Goal: Complete application form

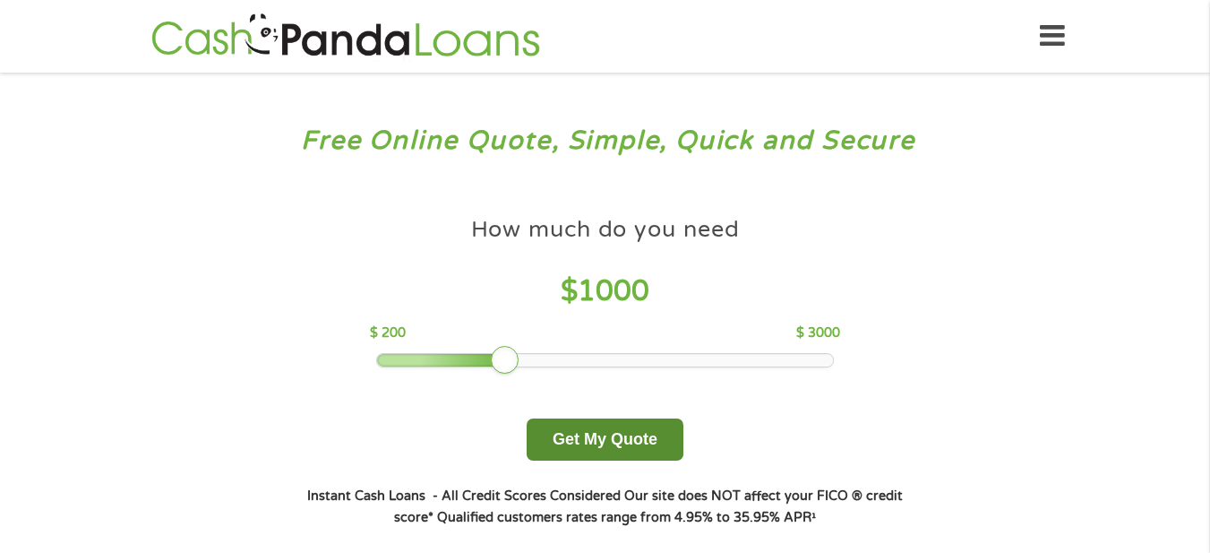
click at [611, 433] on button "Get My Quote" at bounding box center [605, 439] width 157 height 42
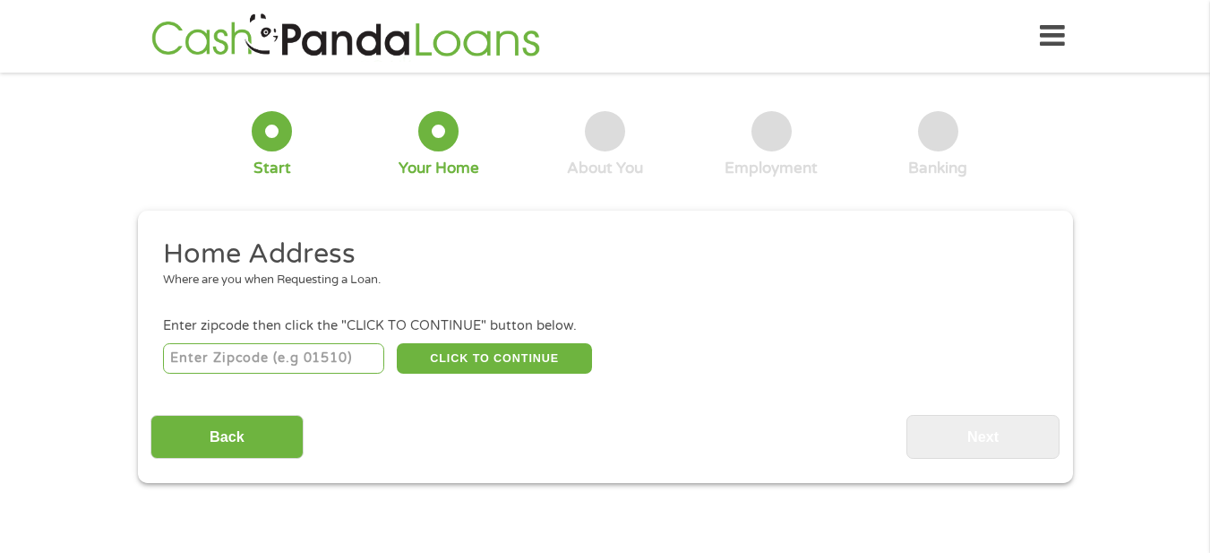
click at [270, 353] on input "number" at bounding box center [273, 358] width 221 height 30
type input "46536"
click at [436, 364] on button "CLICK TO CONTINUE" at bounding box center [494, 358] width 195 height 30
type input "46536"
type input "Lakeville"
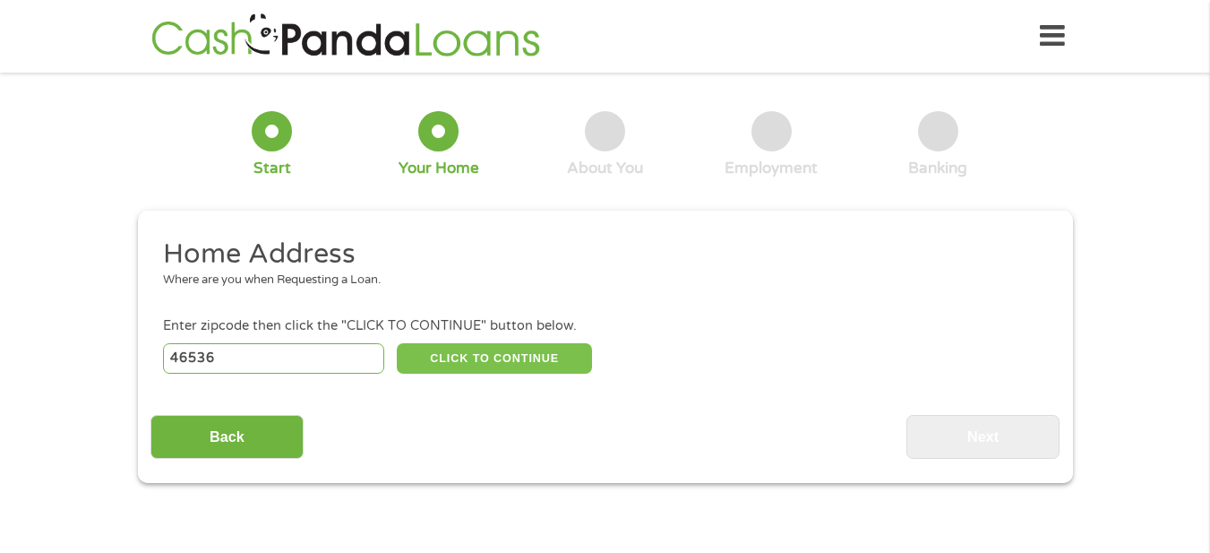
select select "Indiana"
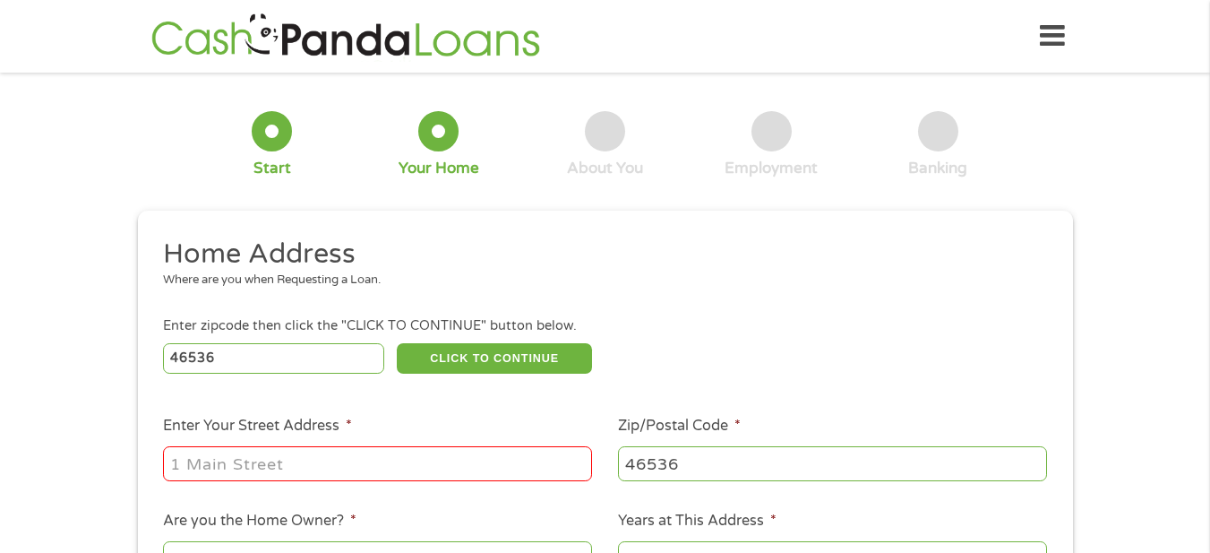
click at [344, 460] on input "Enter Your Street Address *" at bounding box center [377, 463] width 429 height 34
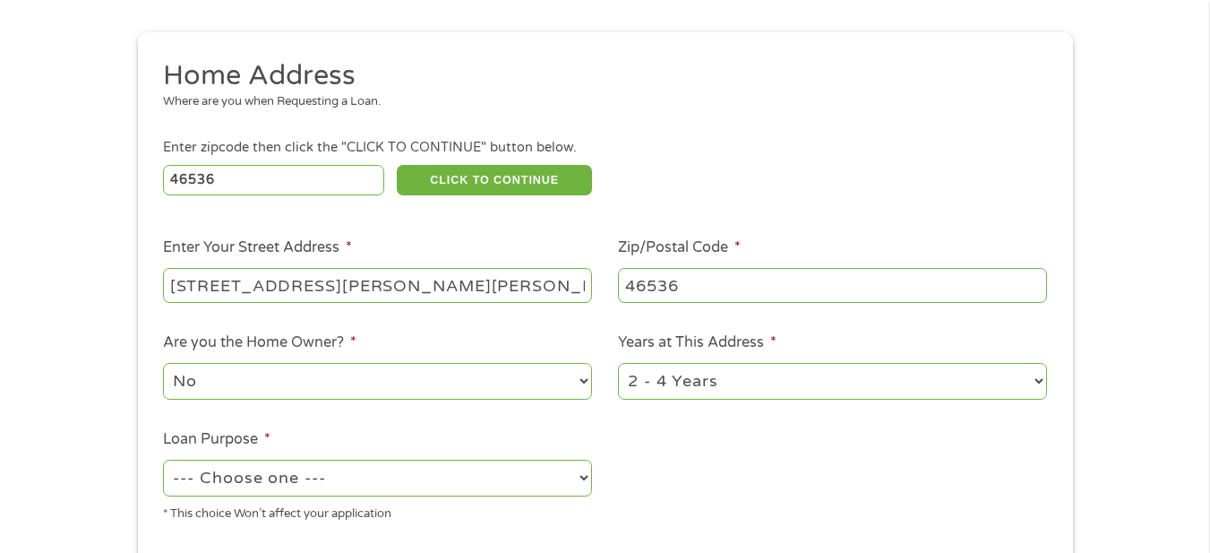
scroll to position [179, 0]
type input "1005 Angela Dr Apt B"
click at [683, 379] on select "1 Year or less 1 - 2 Years 2 - 4 Years Over 4 Years" at bounding box center [832, 380] width 429 height 37
select select "60months"
click at [618, 362] on select "1 Year or less 1 - 2 Years 2 - 4 Years Over 4 Years" at bounding box center [832, 380] width 429 height 37
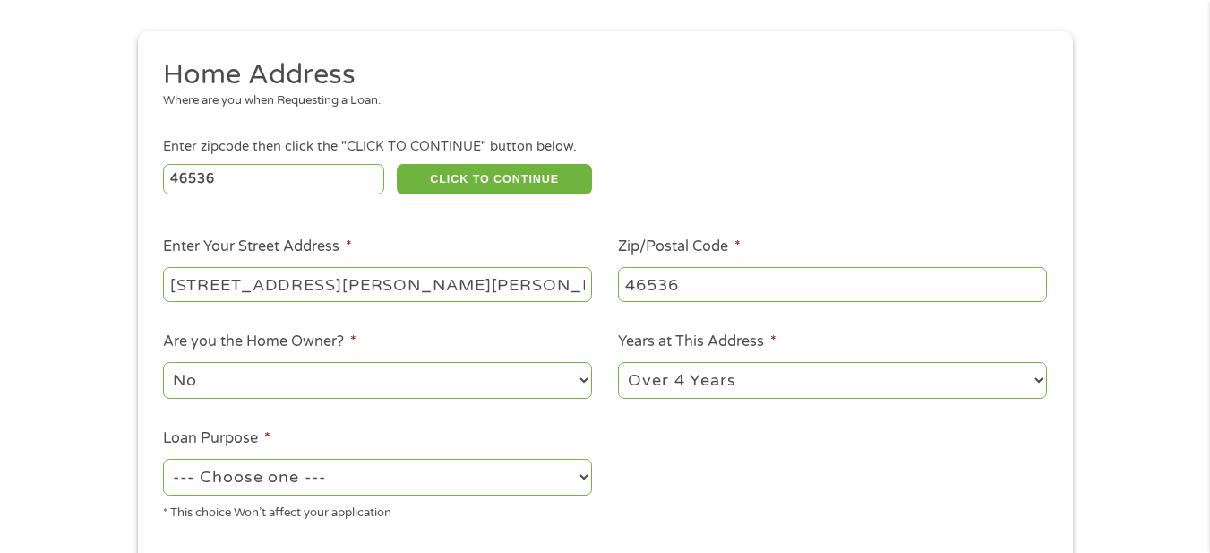
click at [387, 476] on select "--- Choose one --- Pay Bills Debt Consolidation Home Improvement Major Purchase…" at bounding box center [377, 477] width 429 height 37
select select "paybills"
click at [163, 459] on select "--- Choose one --- Pay Bills Debt Consolidation Home Improvement Major Purchase…" at bounding box center [377, 477] width 429 height 37
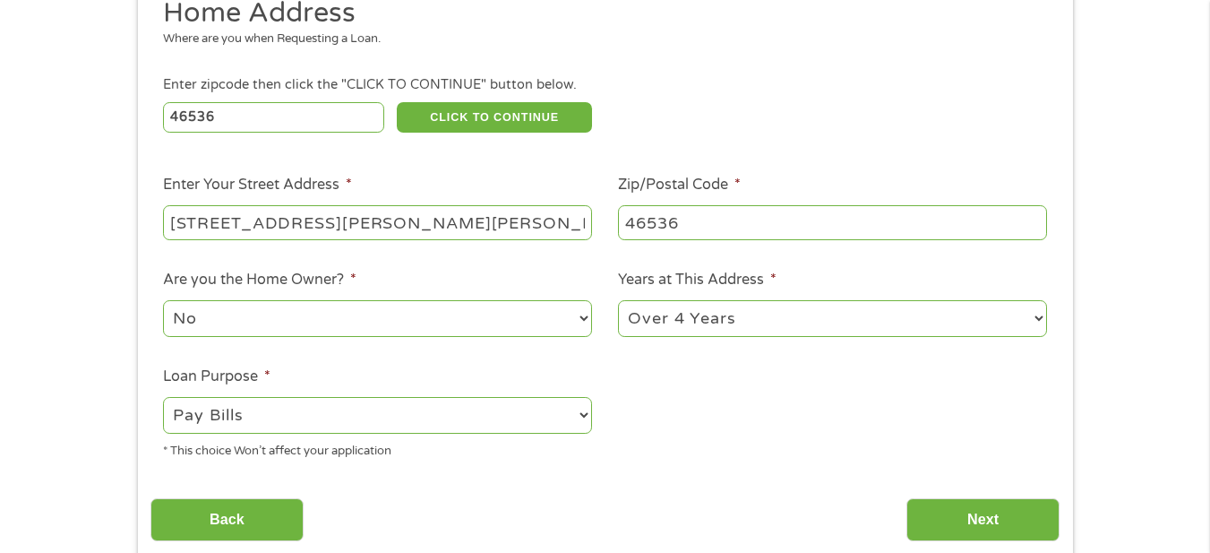
scroll to position [358, 0]
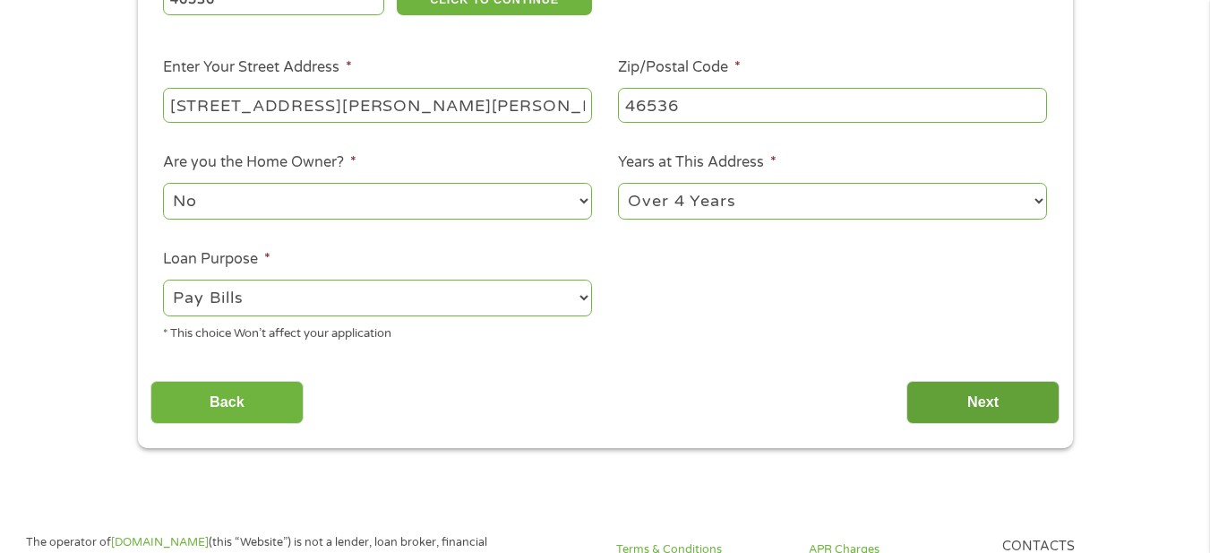
click at [973, 415] on input "Next" at bounding box center [982, 403] width 153 height 44
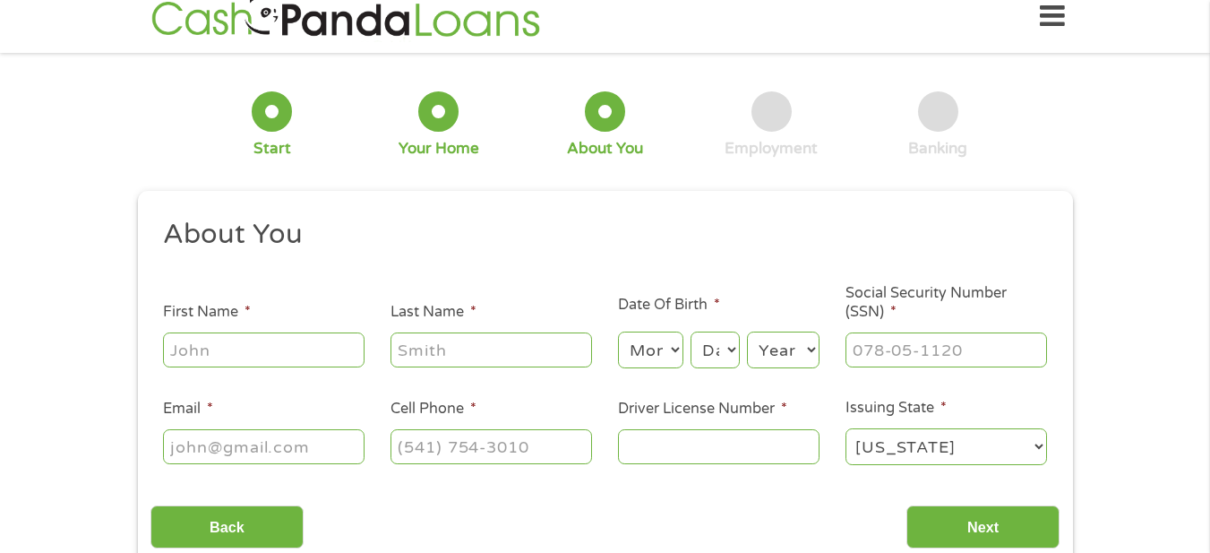
scroll to position [0, 0]
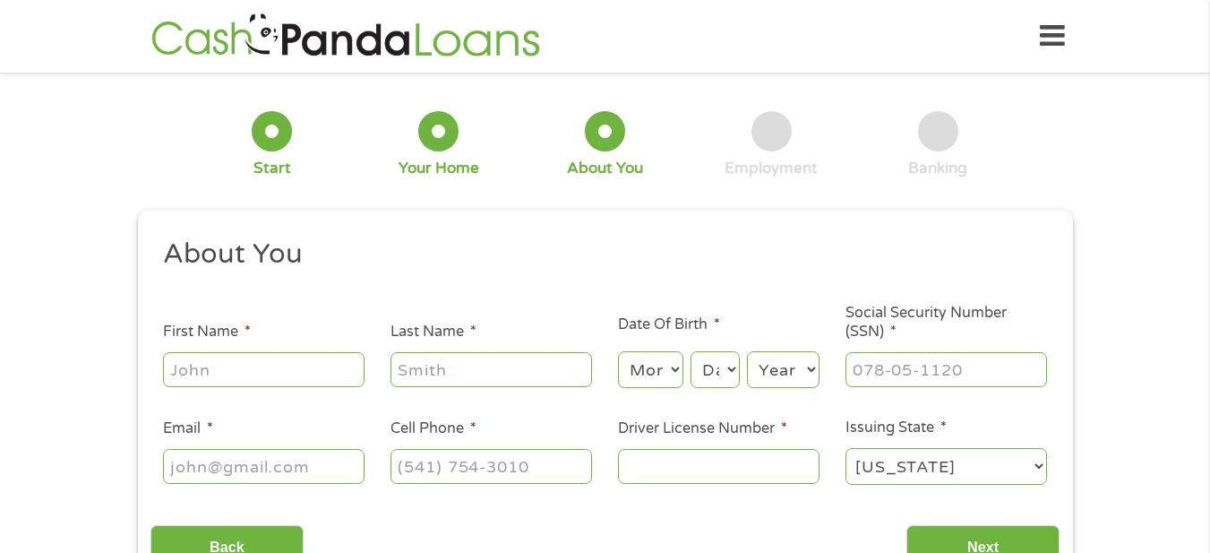
click at [241, 367] on input "First Name *" at bounding box center [264, 369] width 202 height 34
type input "Monica"
type input "Cerlesi"
click at [656, 366] on select "Month 1 2 3 4 5 6 7 8 9 10 11 12" at bounding box center [650, 369] width 65 height 37
select select "5"
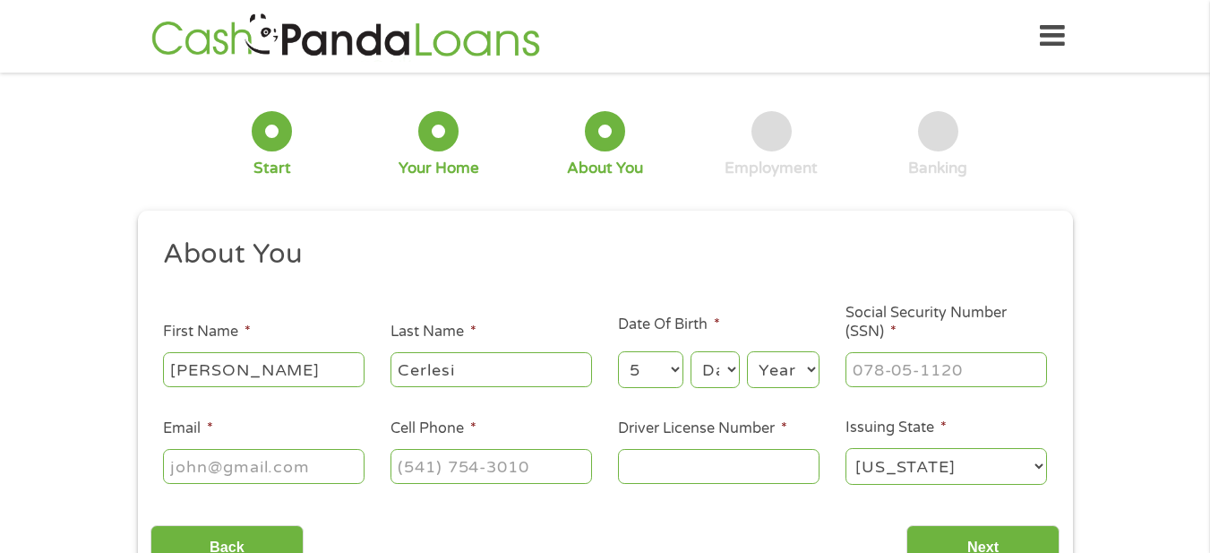
click at [618, 351] on select "Month 1 2 3 4 5 6 7 8 9 10 11 12" at bounding box center [650, 369] width 65 height 37
click at [719, 362] on select "Day 1 2 3 4 5 6 7 8 9 10 11 12 13 14 15 16 17 18 19 20 21 22 23 24 25 26 27 28 …" at bounding box center [714, 369] width 48 height 37
select select "29"
click at [690, 351] on select "Day 1 2 3 4 5 6 7 8 9 10 11 12 13 14 15 16 17 18 19 20 21 22 23 24 25 26 27 28 …" at bounding box center [714, 369] width 48 height 37
click at [778, 364] on select "Year 2007 2006 2005 2004 2003 2002 2001 2000 1999 1998 1997 1996 1995 1994 1993…" at bounding box center [783, 369] width 73 height 37
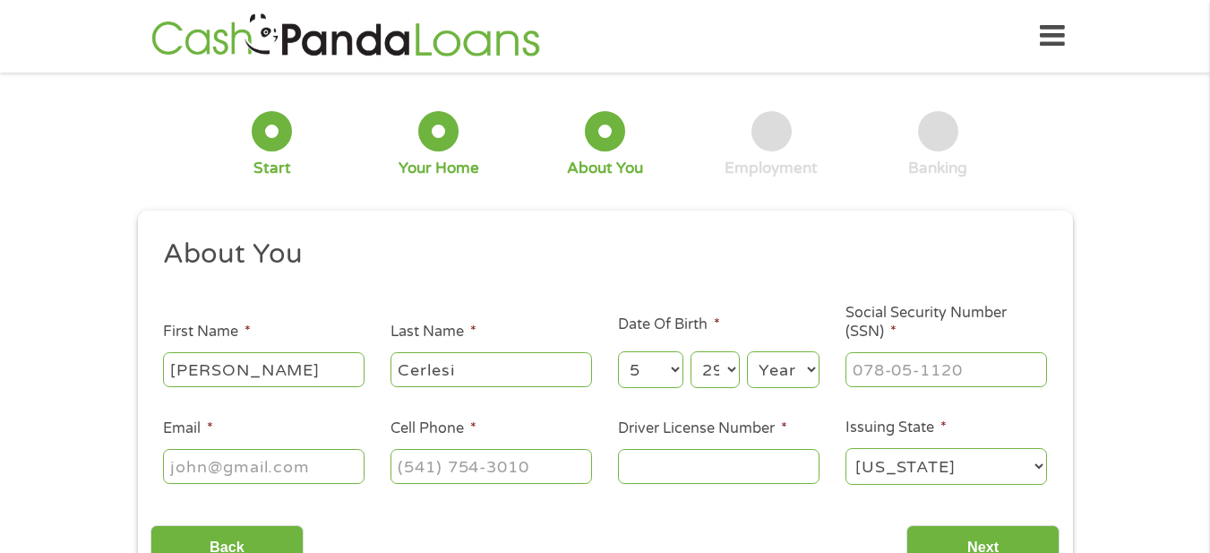
select select "1985"
click at [747, 351] on select "Year 2007 2006 2005 2004 2003 2002 2001 2000 1999 1998 1997 1996 1995 1994 1993…" at bounding box center [783, 369] width 73 height 37
click at [905, 366] on input "___-__-____" at bounding box center [946, 369] width 202 height 34
type input "312-96-4484"
click at [265, 462] on input "Email *" at bounding box center [264, 466] width 202 height 34
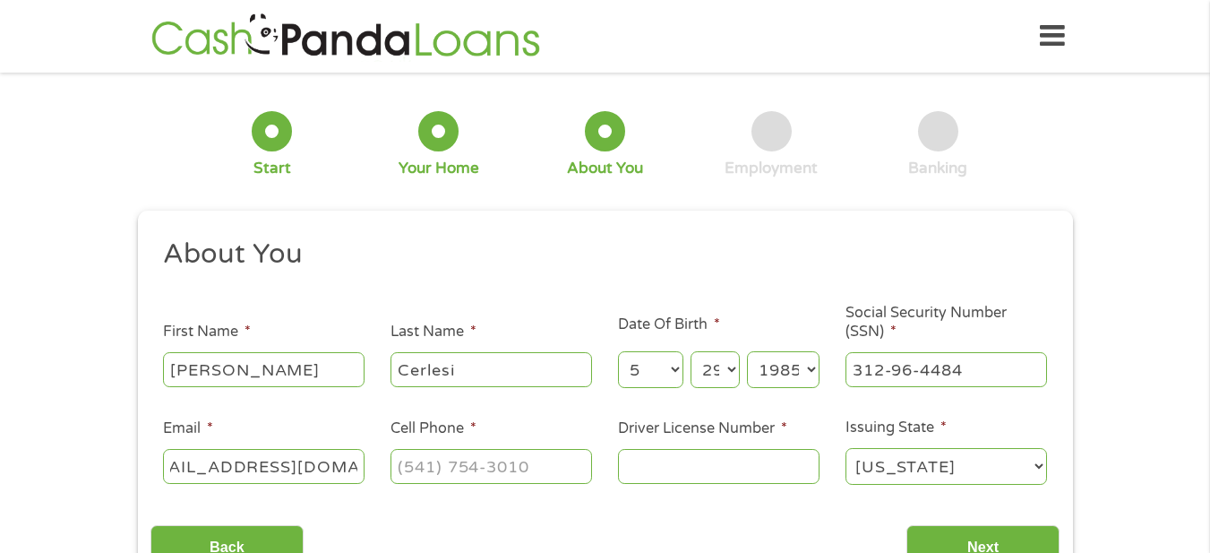
scroll to position [0, 56]
type input "momo_91808@hotmail.com"
type input "(574) 220-4522"
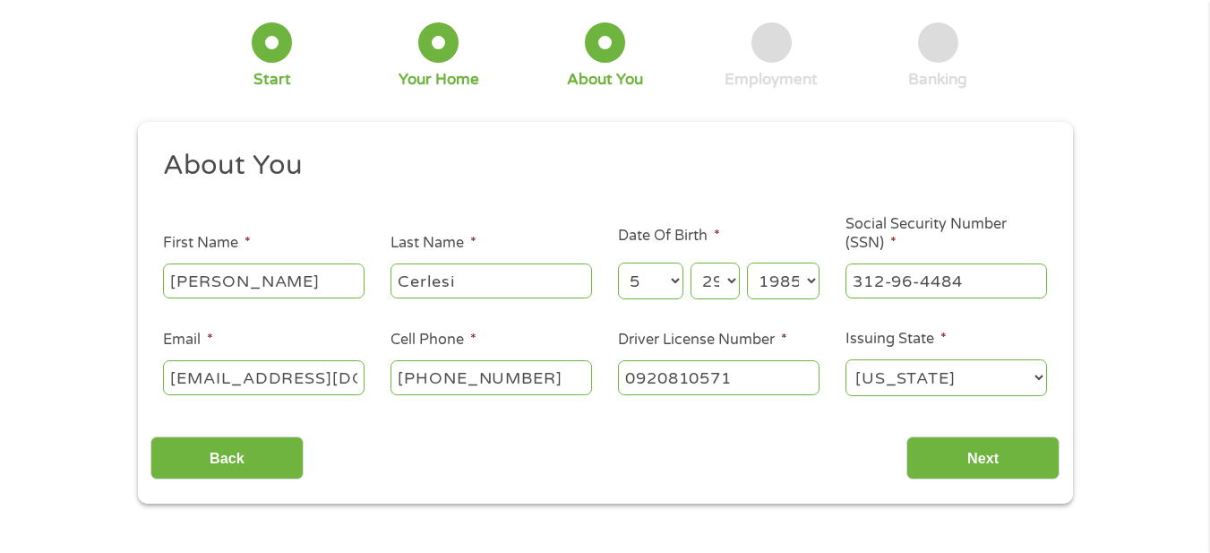
scroll to position [90, 0]
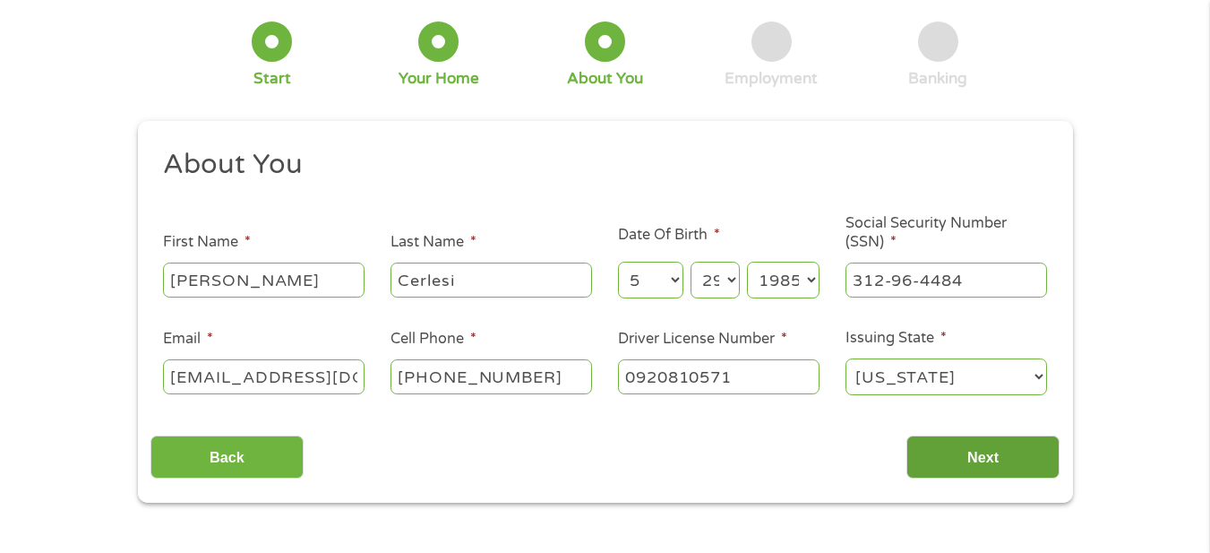
type input "0920810571"
click at [978, 467] on input "Next" at bounding box center [982, 457] width 153 height 44
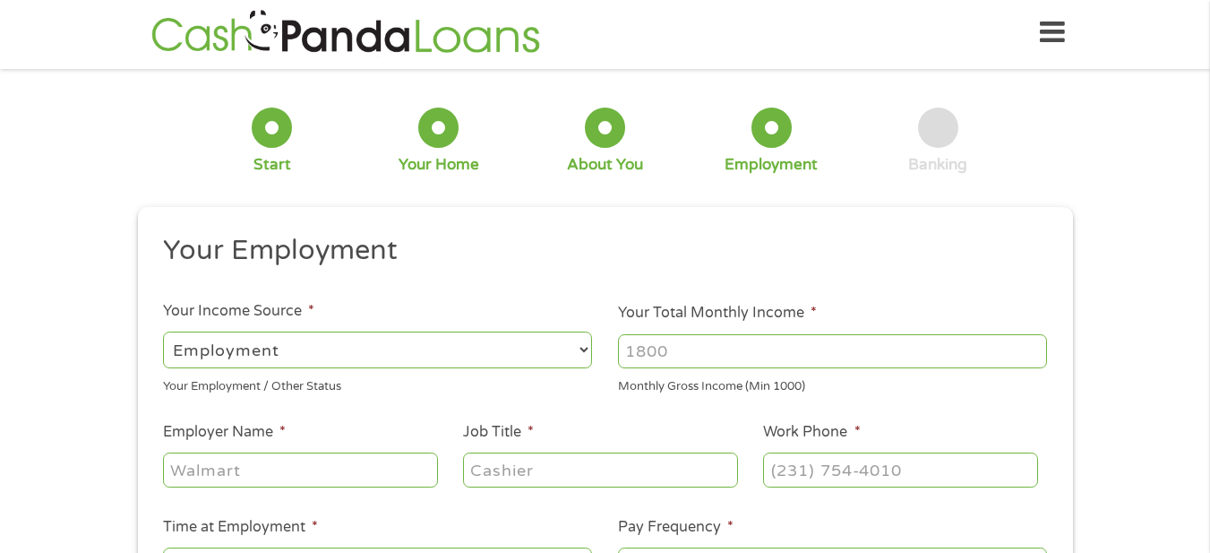
scroll to position [0, 0]
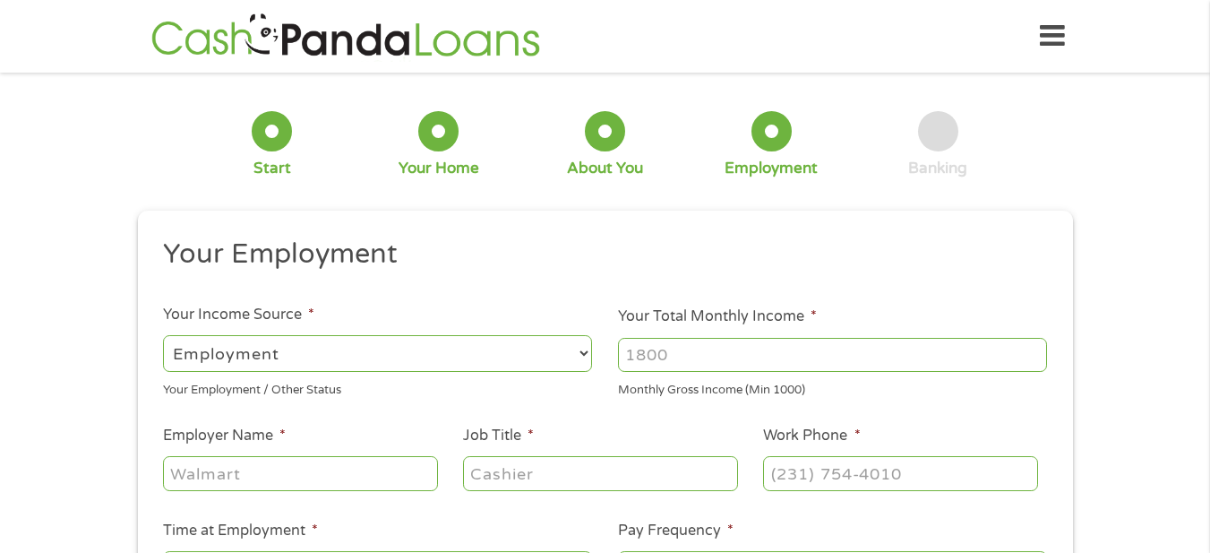
click at [720, 361] on input "Your Total Monthly Income *" at bounding box center [832, 355] width 429 height 34
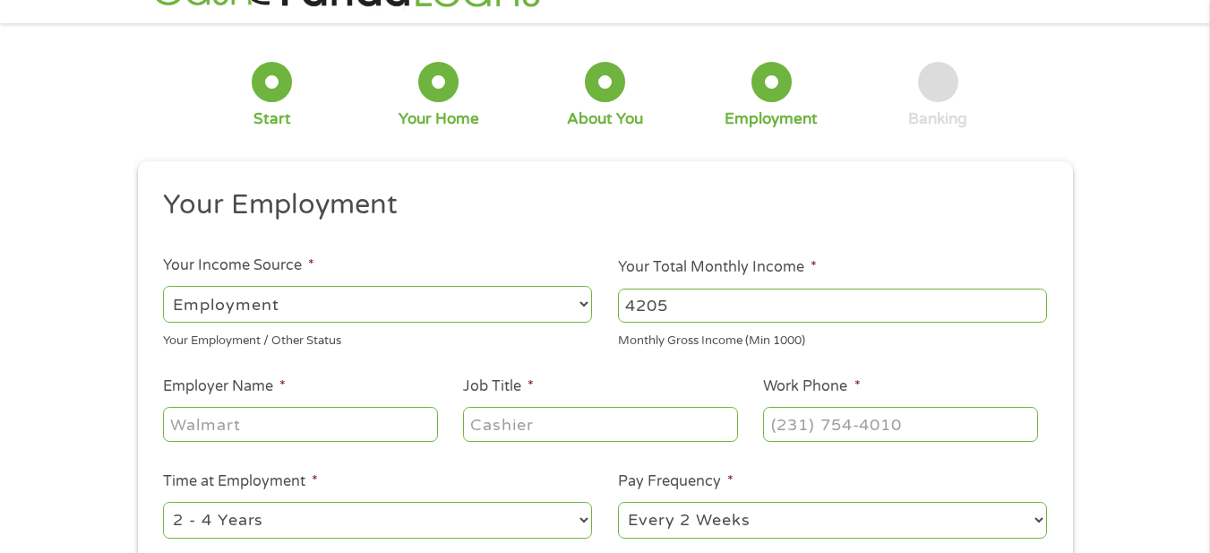
scroll to position [90, 0]
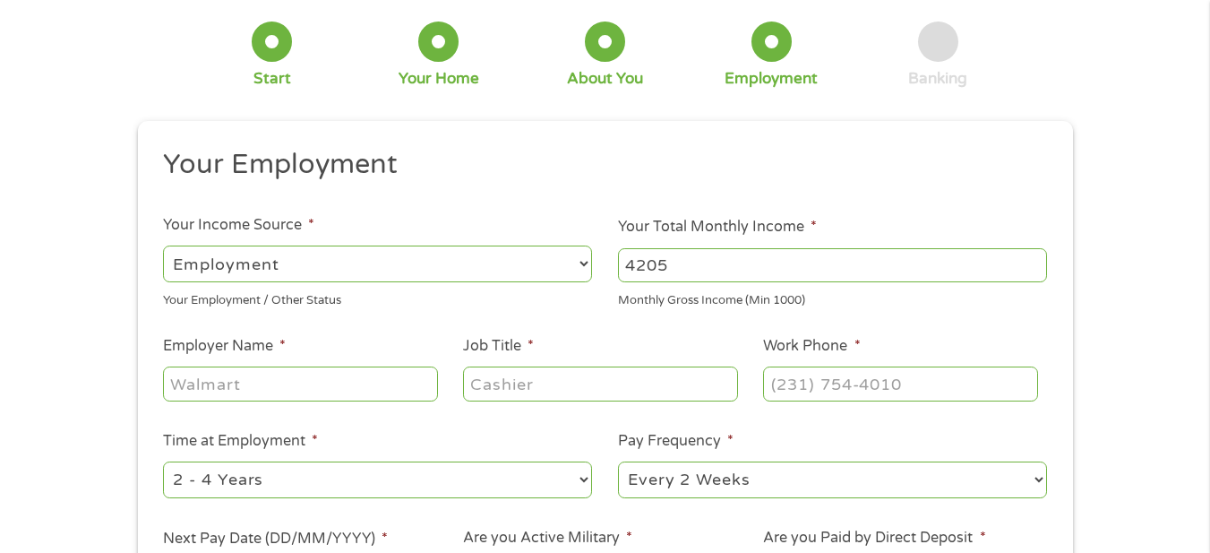
type input "4205"
click at [361, 392] on input "Employer Name *" at bounding box center [300, 383] width 274 height 34
type input "Center for the Homeless"
type input "Counselor"
type input "(574) 968-8952"
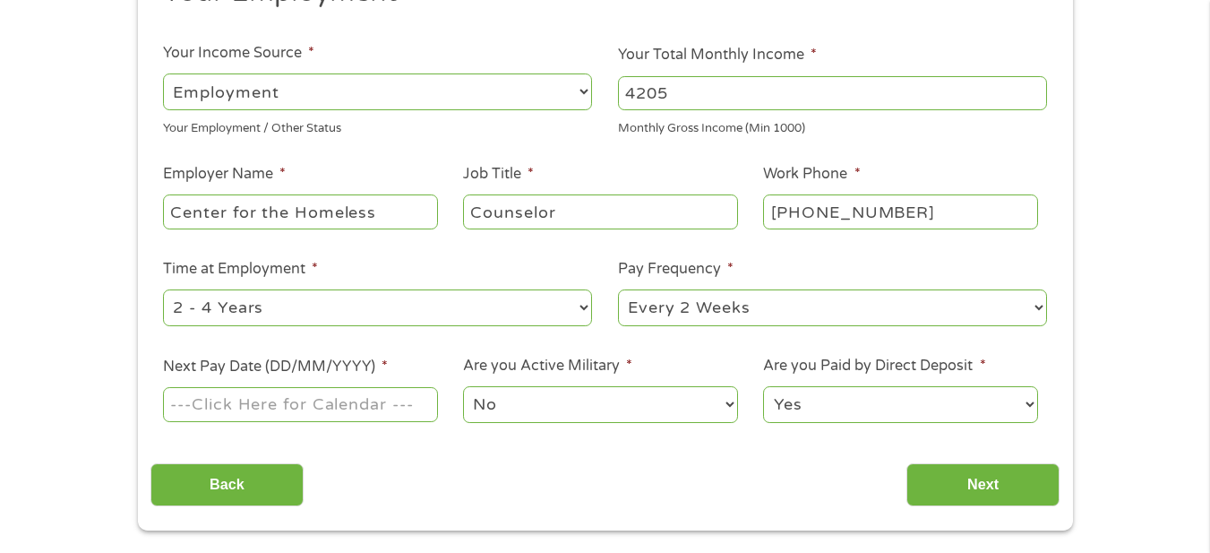
scroll to position [269, 0]
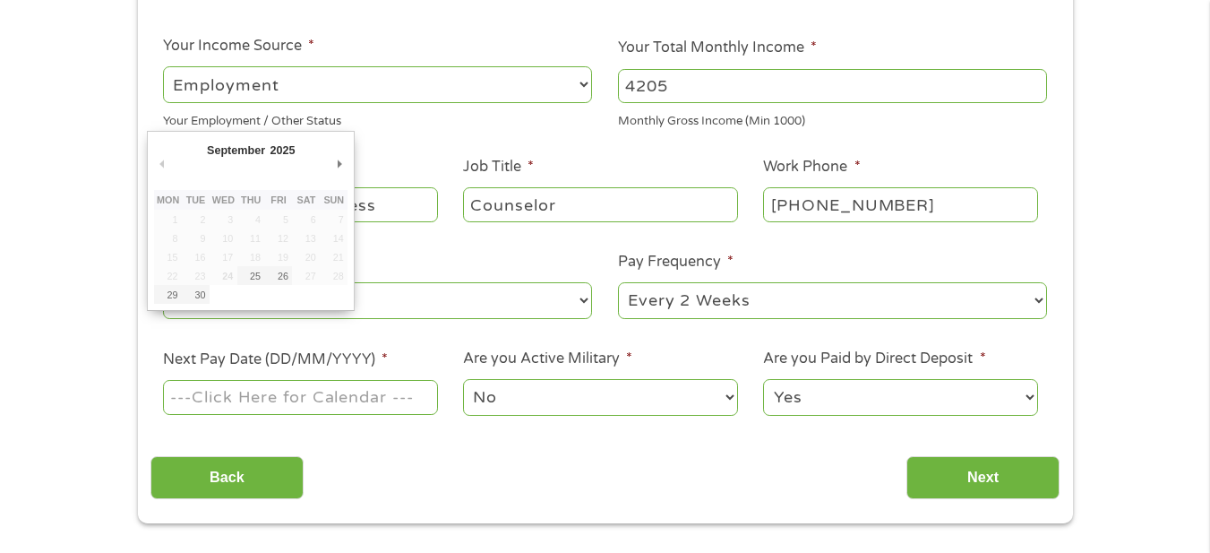
click at [332, 397] on input "Next Pay Date (DD/MM/YYYY) *" at bounding box center [300, 397] width 274 height 34
type input "26/09/2025"
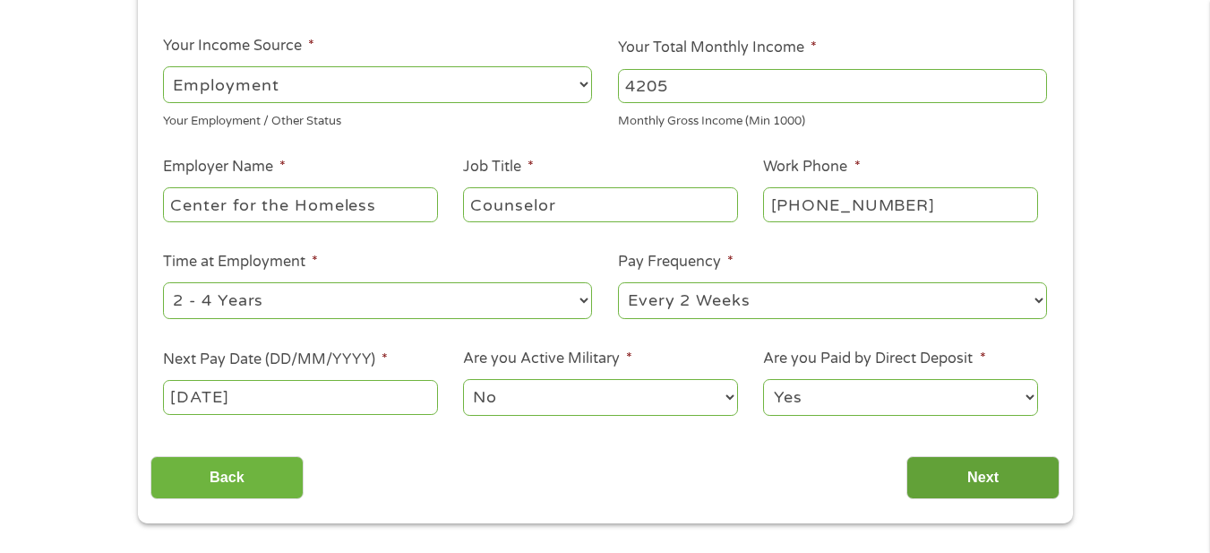
click at [945, 474] on input "Next" at bounding box center [982, 478] width 153 height 44
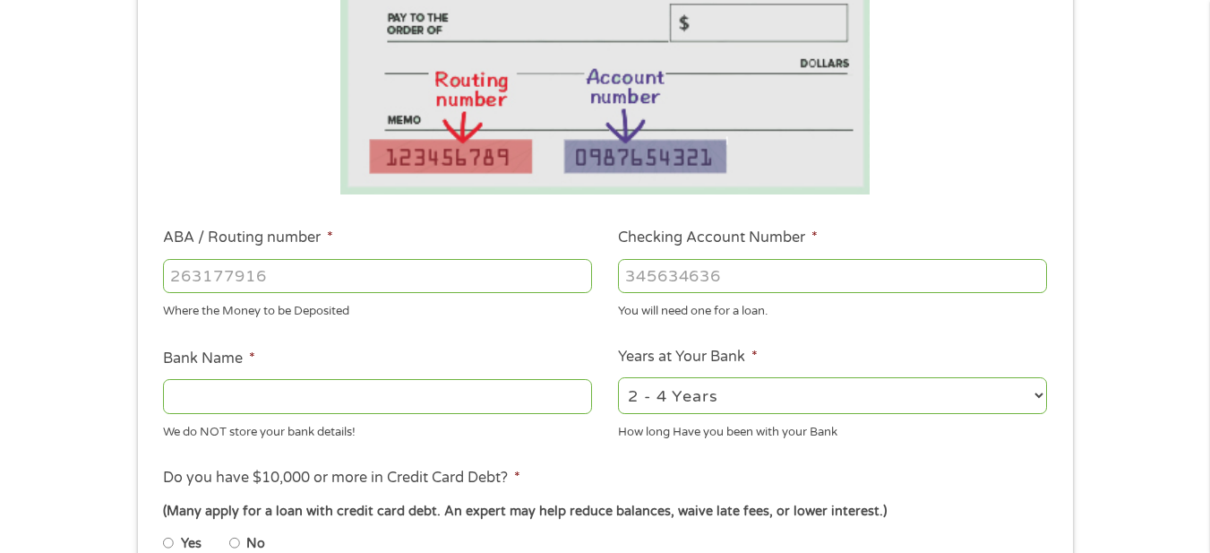
scroll to position [358, 0]
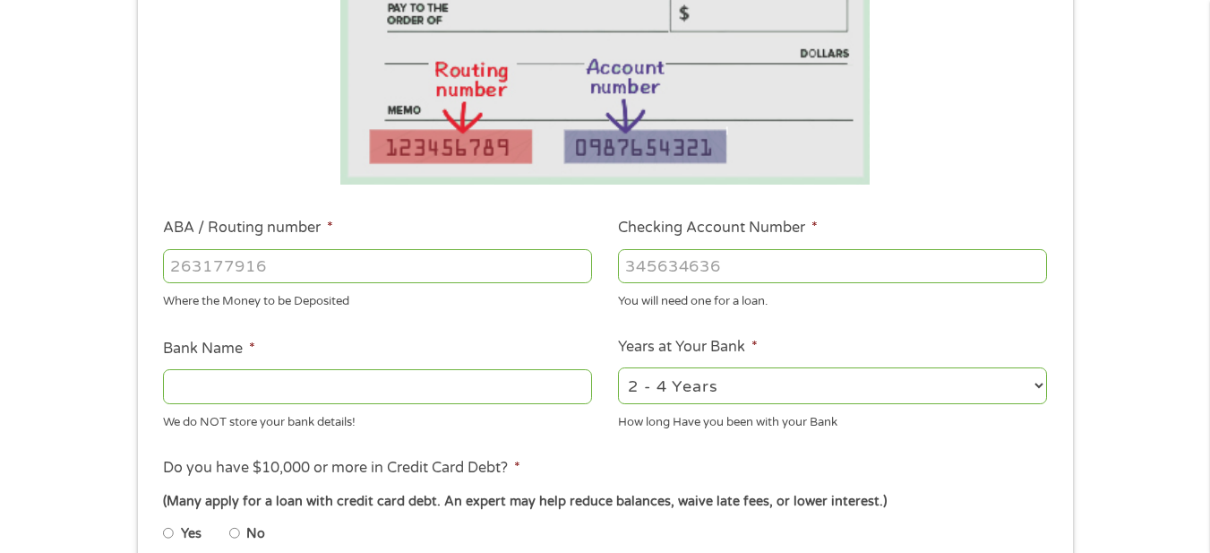
click at [356, 267] on input "ABA / Routing number *" at bounding box center [377, 266] width 429 height 34
type input "271291826"
type input "TEACHERS CREDIT UNION"
type input "271291826"
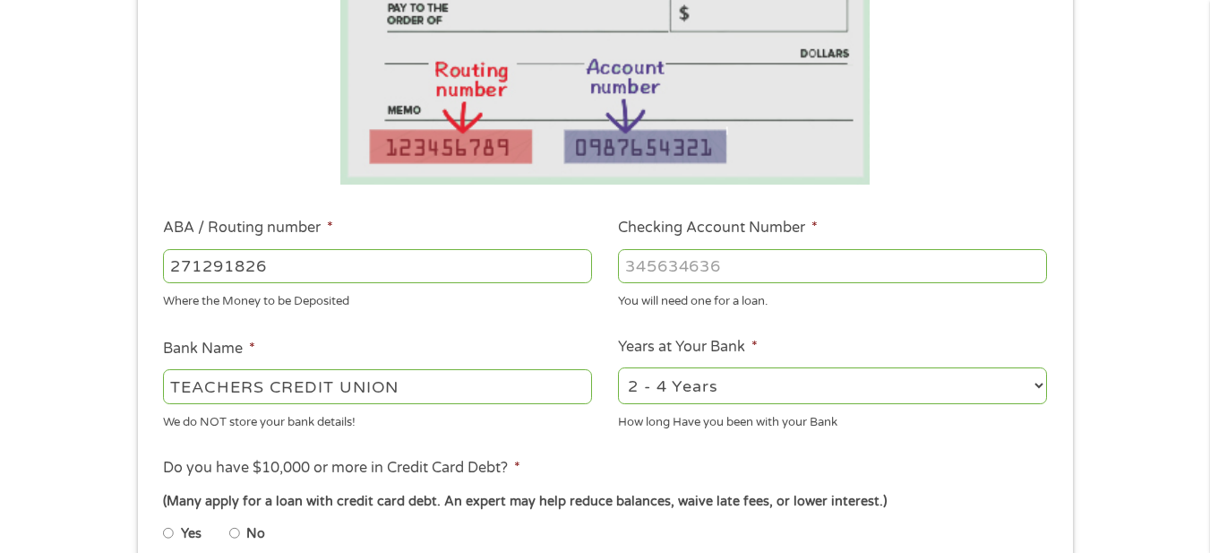
click at [676, 270] on input "Checking Account Number *" at bounding box center [832, 266] width 429 height 34
type input "503716912"
click at [775, 382] on select "2 - 4 Years 6 - 12 Months 1 - 2 Years Over 4 Years" at bounding box center [832, 385] width 429 height 37
select select "60months"
click at [618, 367] on select "2 - 4 Years 6 - 12 Months 1 - 2 Years Over 4 Years" at bounding box center [832, 385] width 429 height 37
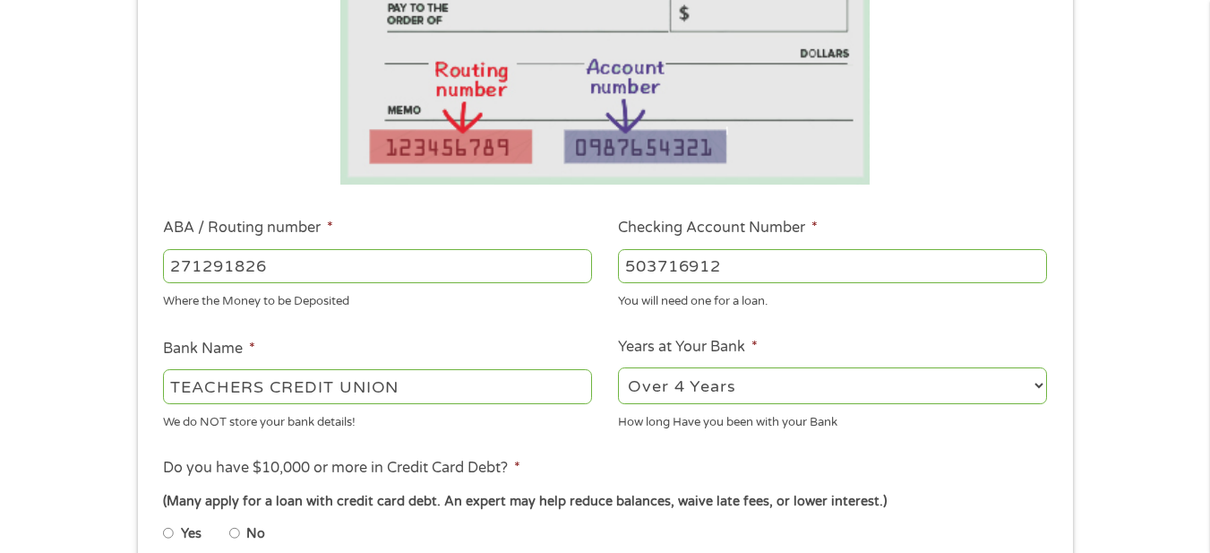
click at [654, 484] on li "Do you have $10,000 or more in Credit Card Debt? * (Many apply for a loan with …" at bounding box center [604, 507] width 909 height 100
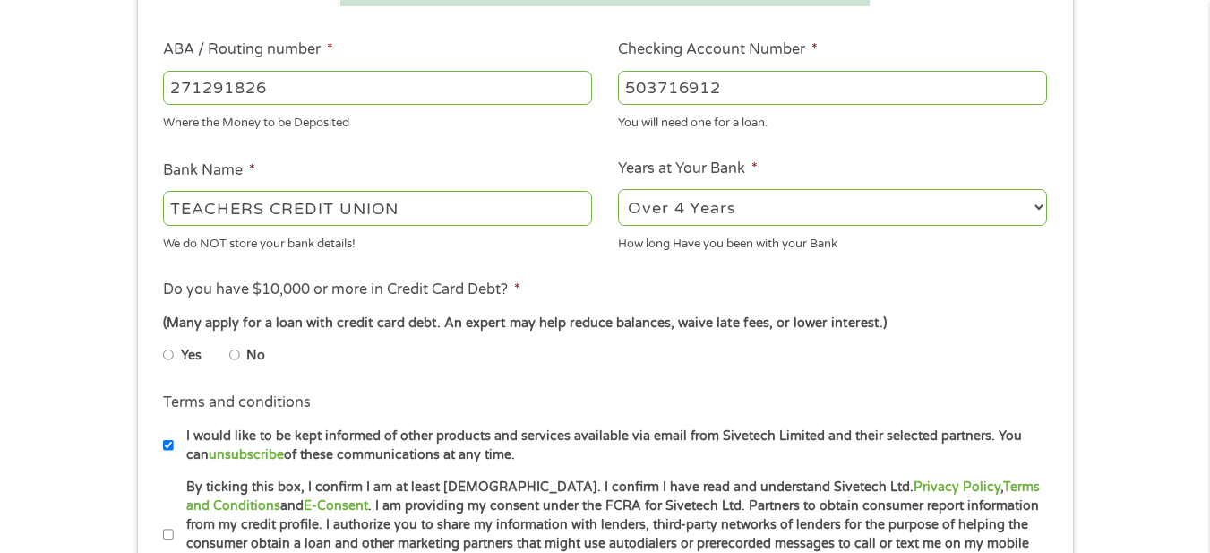
scroll to position [537, 0]
click at [232, 349] on input "No" at bounding box center [234, 353] width 11 height 29
radio input "true"
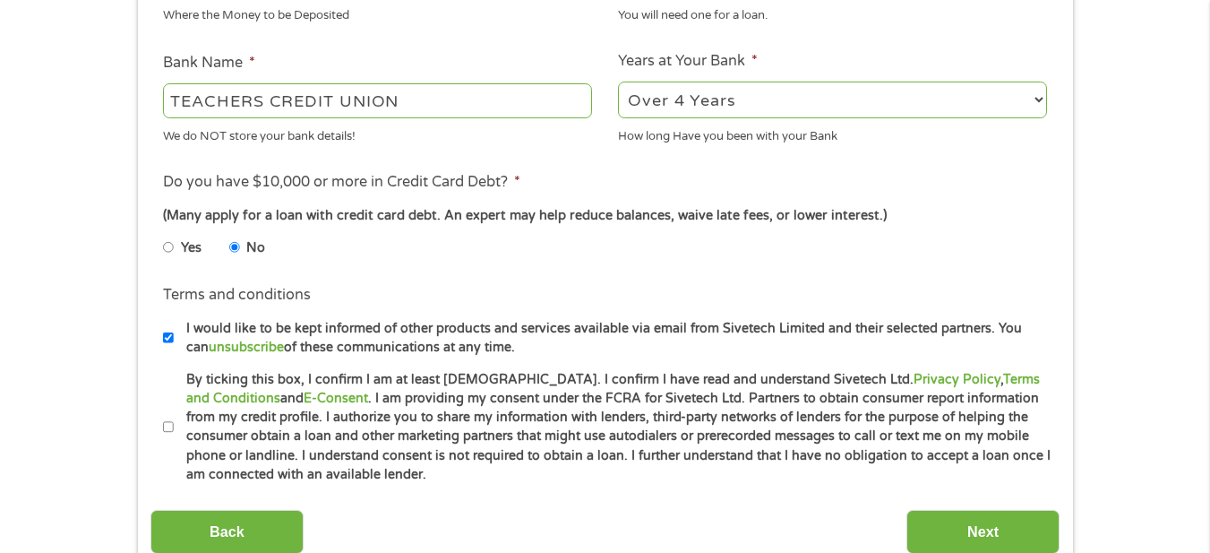
scroll to position [716, 0]
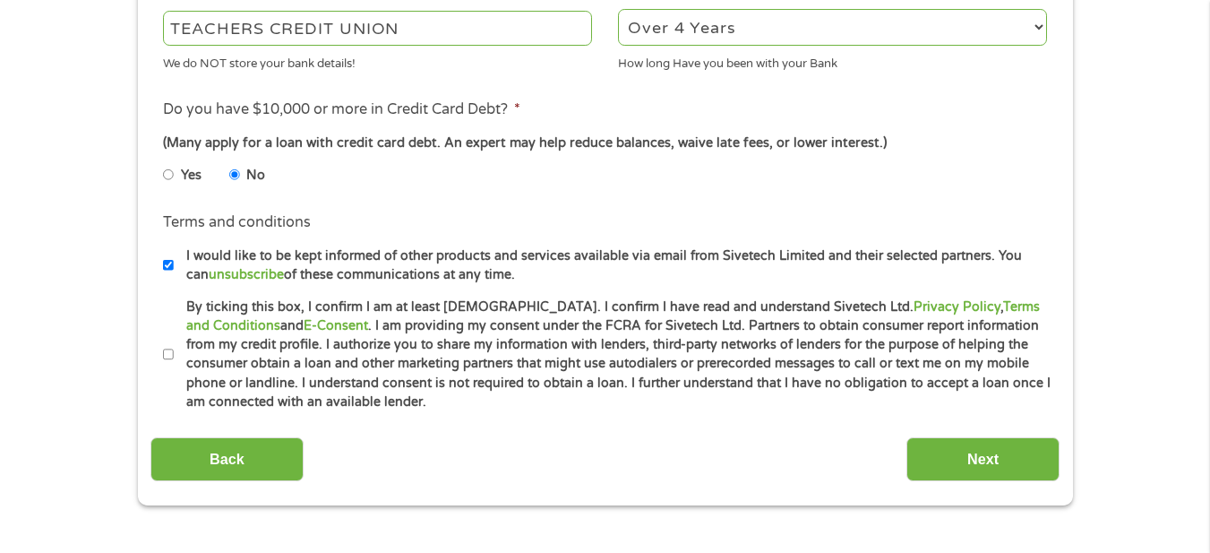
click at [169, 355] on input "By ticking this box, I confirm I am at least 18 years old. I confirm I have rea…" at bounding box center [168, 354] width 11 height 29
checkbox input "true"
click at [168, 266] on input "I would like to be kept informed of other products and services available via e…" at bounding box center [168, 265] width 11 height 29
checkbox input "false"
click at [939, 462] on input "Next" at bounding box center [982, 459] width 153 height 44
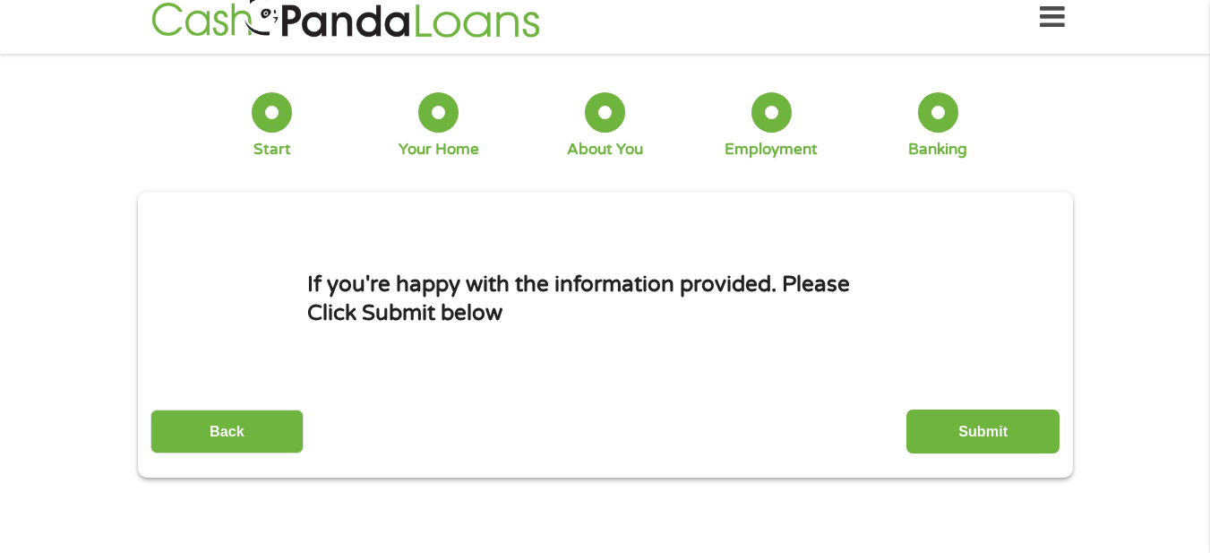
scroll to position [0, 0]
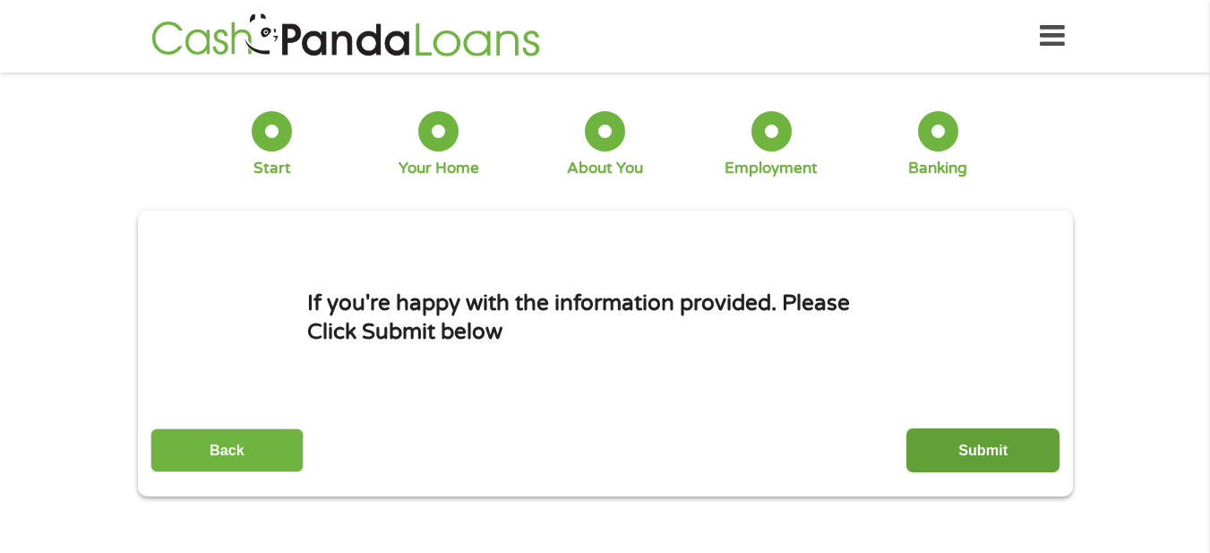
click at [945, 446] on input "Submit" at bounding box center [982, 450] width 153 height 44
